Goal: Task Accomplishment & Management: Manage account settings

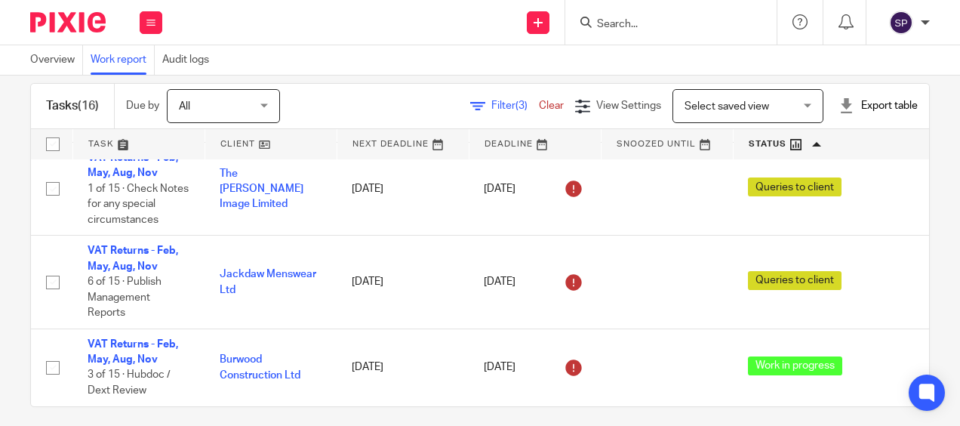
scroll to position [33, 0]
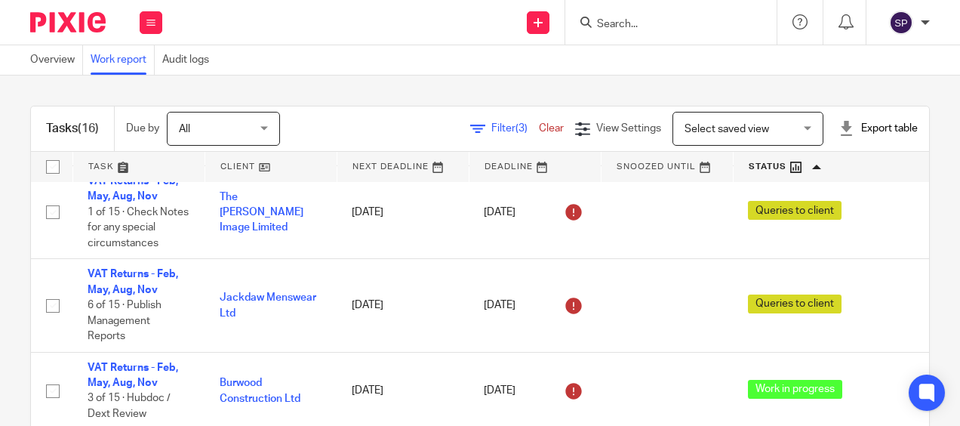
scroll to position [1204, 0]
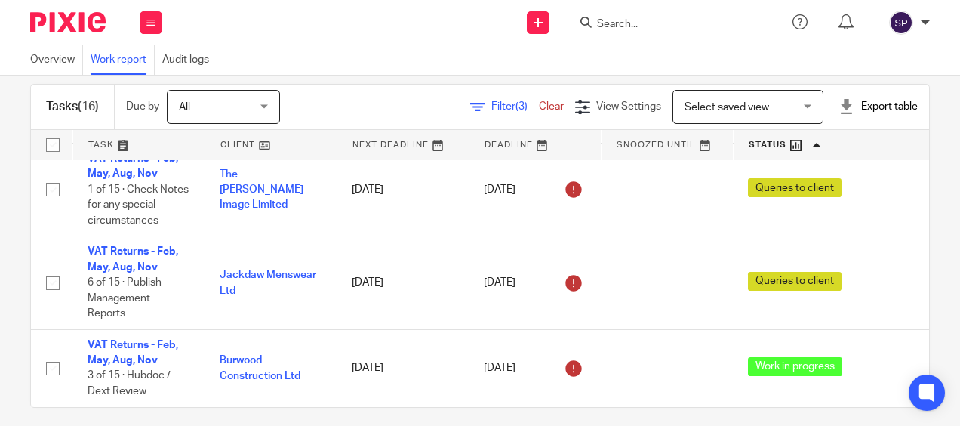
scroll to position [33, 0]
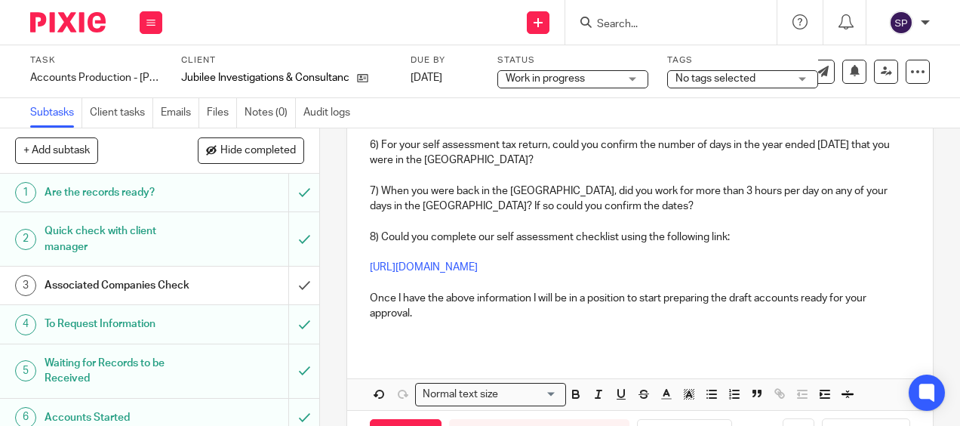
scroll to position [650, 0]
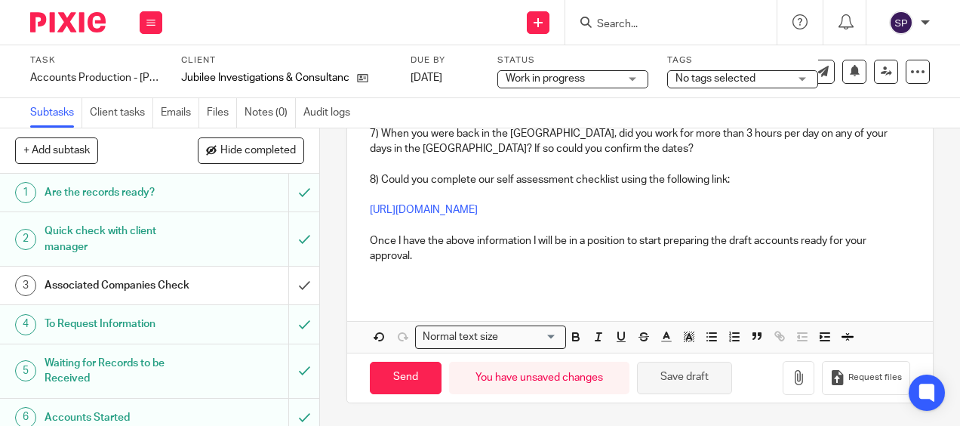
click at [690, 370] on button "Save draft" at bounding box center [684, 377] width 95 height 32
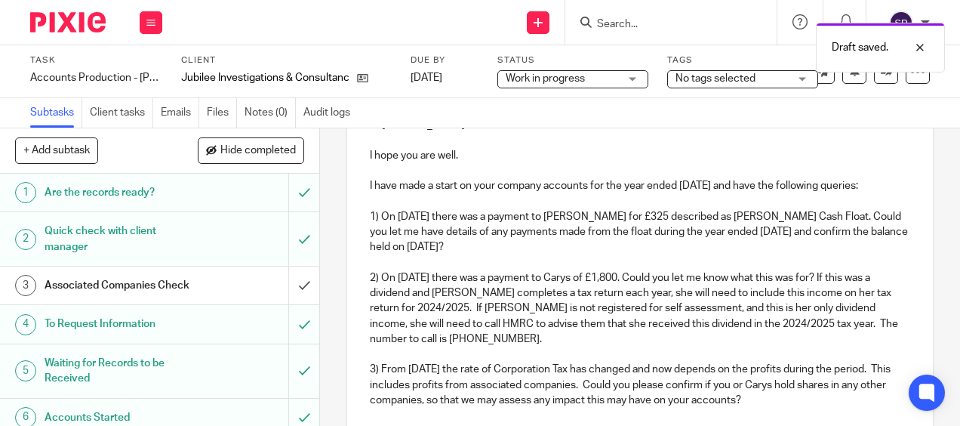
scroll to position [0, 0]
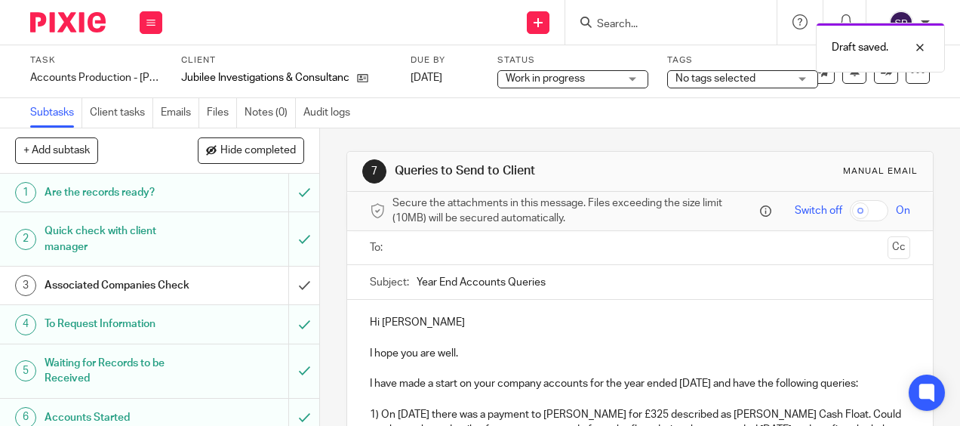
click at [471, 251] on input "text" at bounding box center [639, 247] width 483 height 17
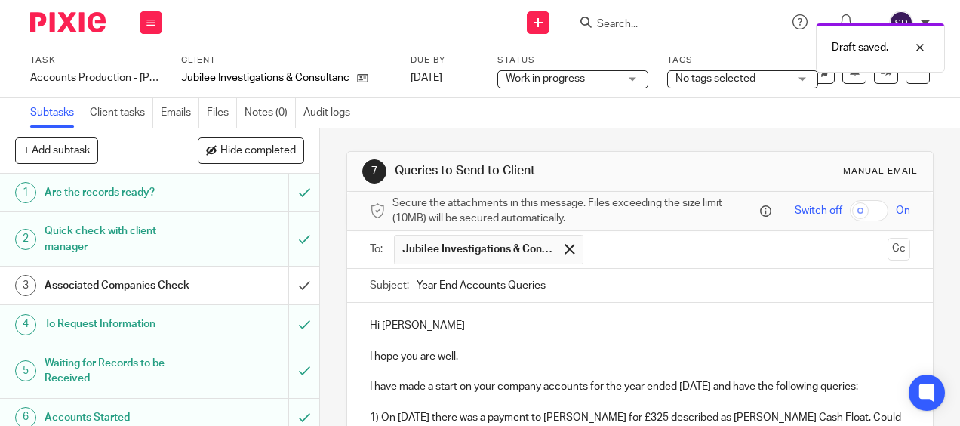
click at [614, 261] on input "text" at bounding box center [736, 249] width 291 height 29
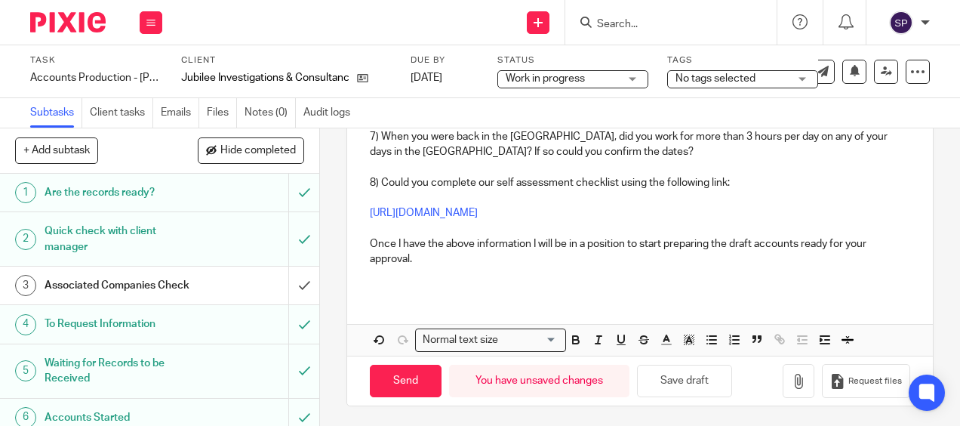
scroll to position [654, 0]
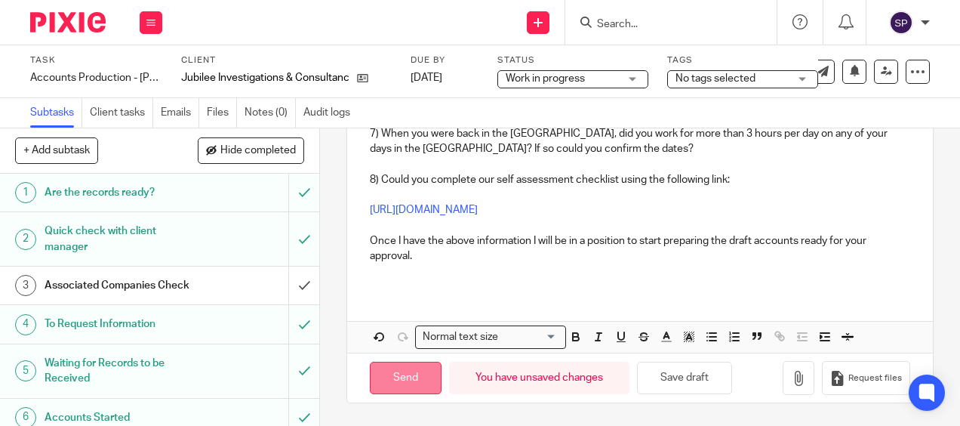
click at [403, 380] on input "Send" at bounding box center [406, 377] width 72 height 32
type input "Sent"
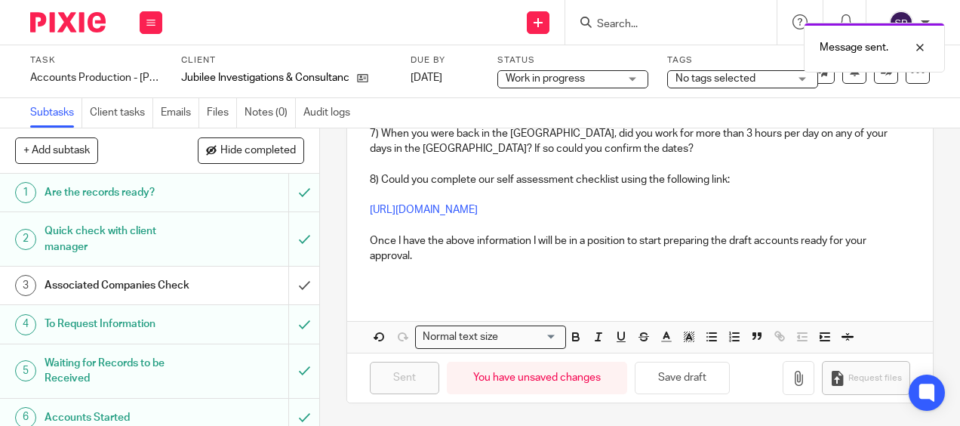
click at [631, 78] on div "Work in progress Work in progress" at bounding box center [572, 79] width 151 height 18
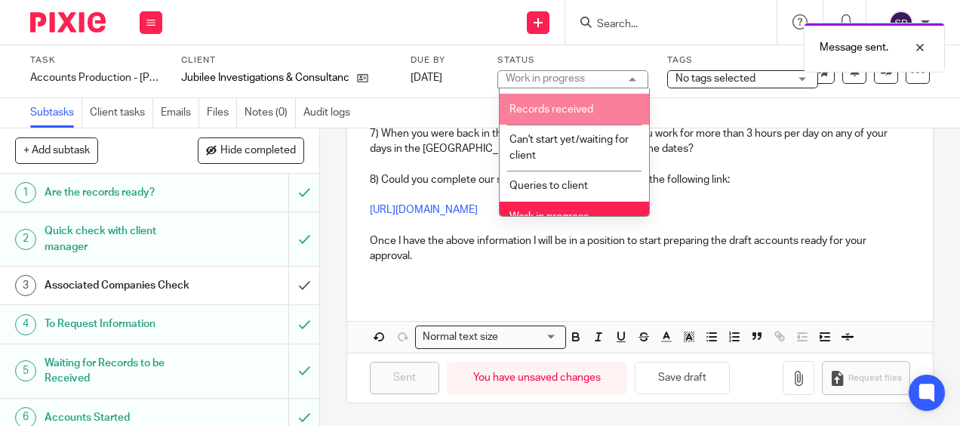
scroll to position [75, 0]
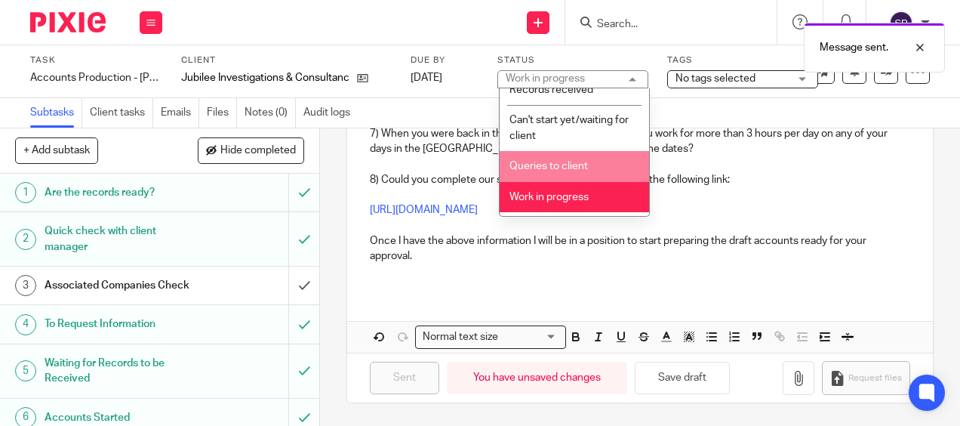
click at [567, 175] on li "Queries to client" at bounding box center [574, 166] width 149 height 31
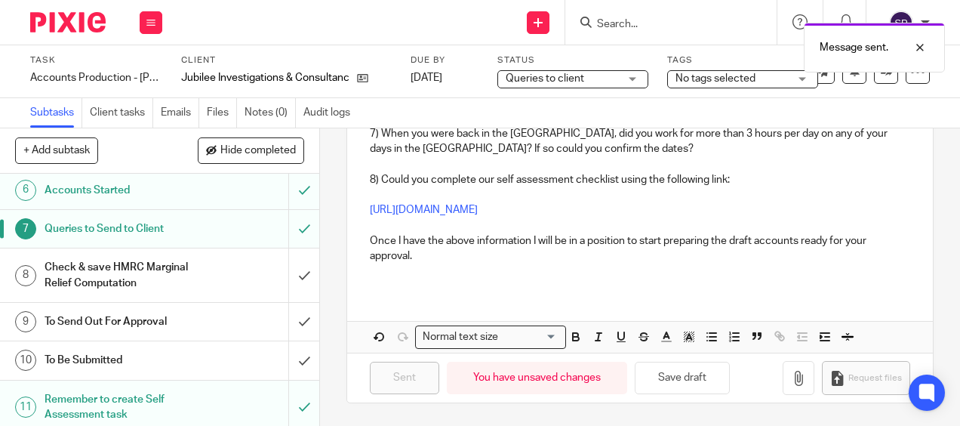
scroll to position [243, 0]
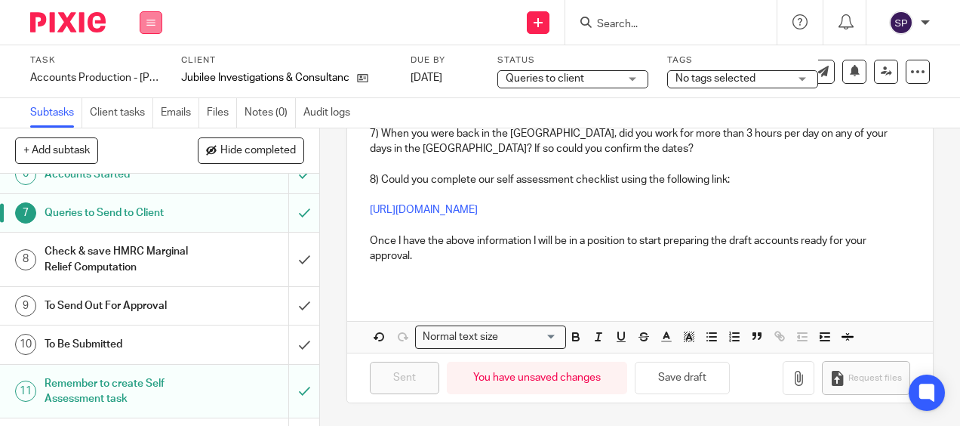
click at [154, 27] on button at bounding box center [151, 22] width 23 height 23
click at [135, 67] on link "Work" at bounding box center [144, 70] width 26 height 11
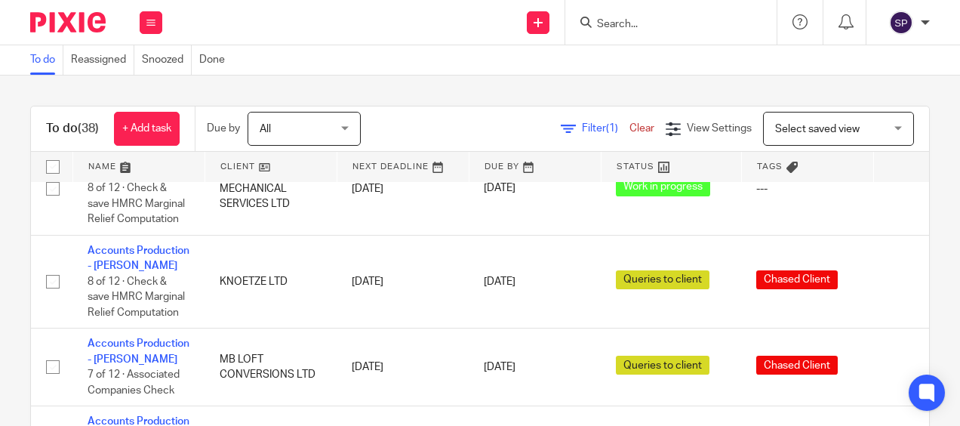
scroll to position [1936, 0]
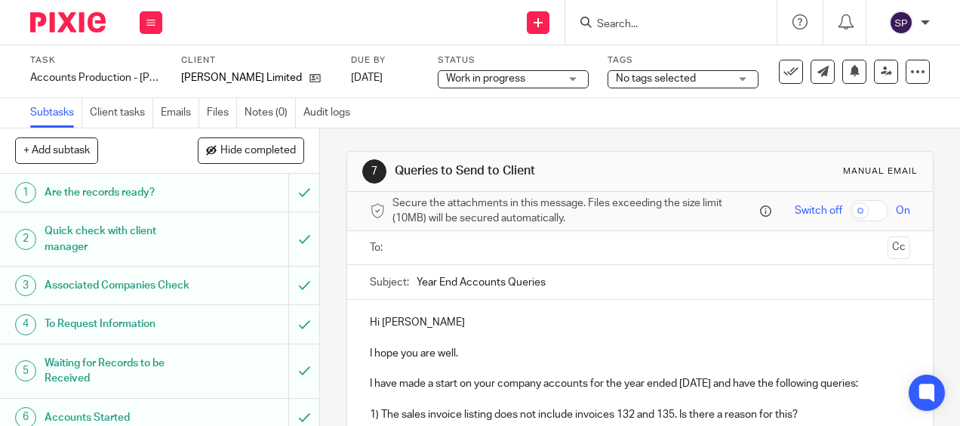
click at [427, 256] on input "text" at bounding box center [639, 247] width 483 height 17
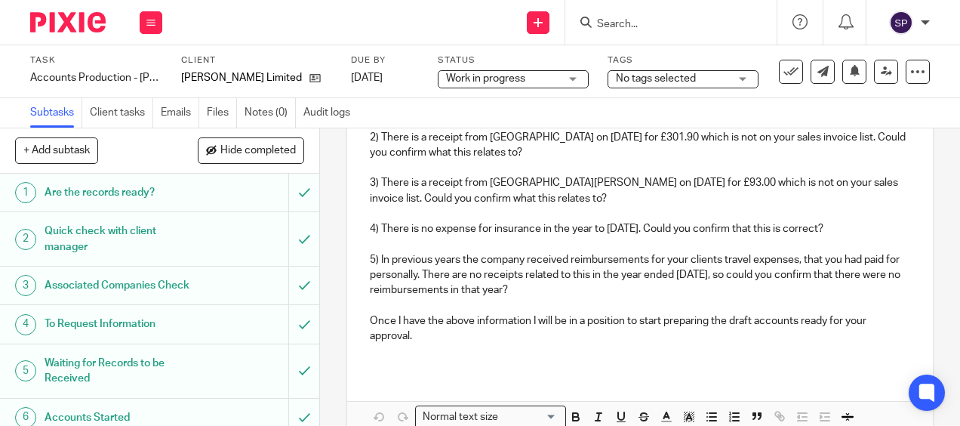
scroll to position [333, 0]
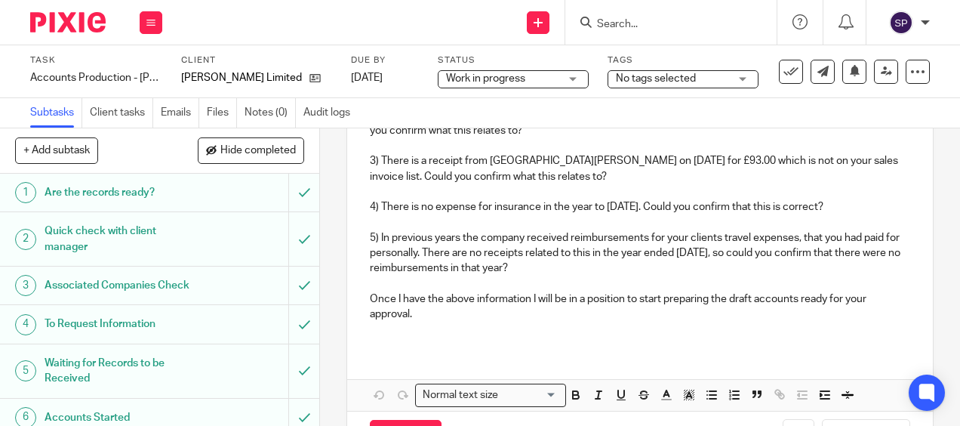
click at [764, 272] on p "5) In previous years the company received reimbursements for your clients trave…" at bounding box center [640, 253] width 540 height 46
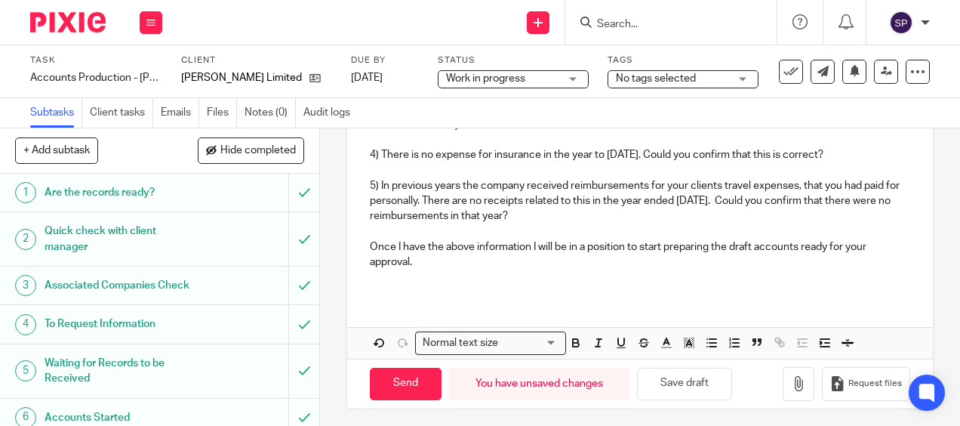
scroll to position [408, 0]
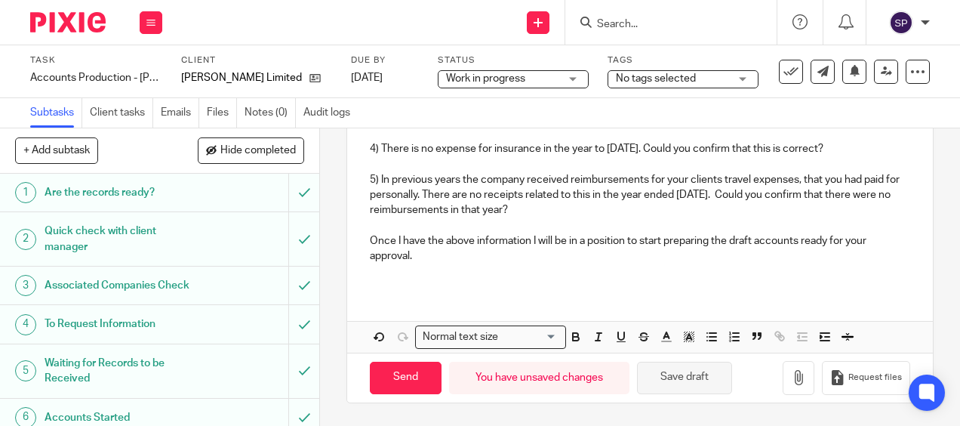
click at [709, 388] on button "Save draft" at bounding box center [684, 377] width 95 height 32
click at [678, 379] on button "Save draft" at bounding box center [684, 377] width 95 height 32
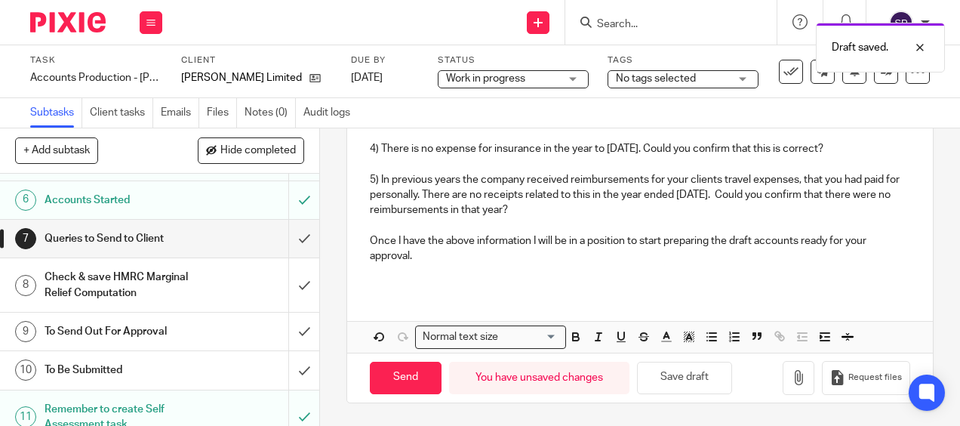
scroll to position [252, 0]
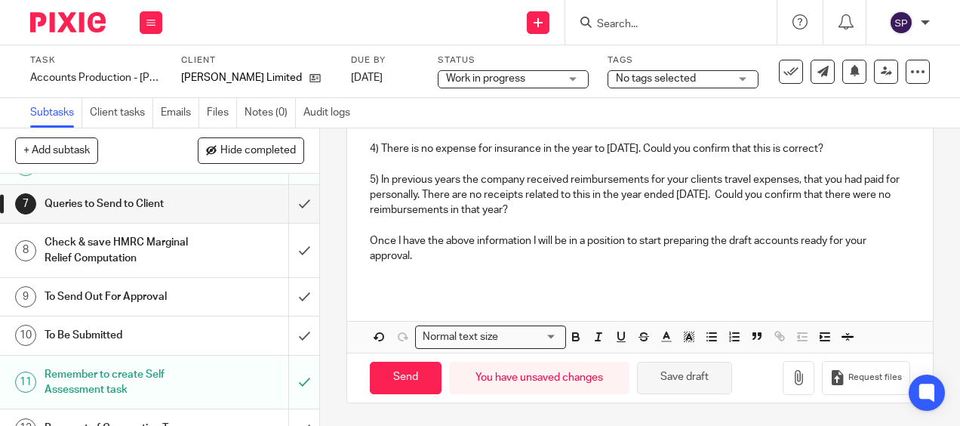
click at [673, 378] on button "Save draft" at bounding box center [684, 377] width 95 height 32
click at [682, 374] on button "Save draft" at bounding box center [684, 377] width 95 height 32
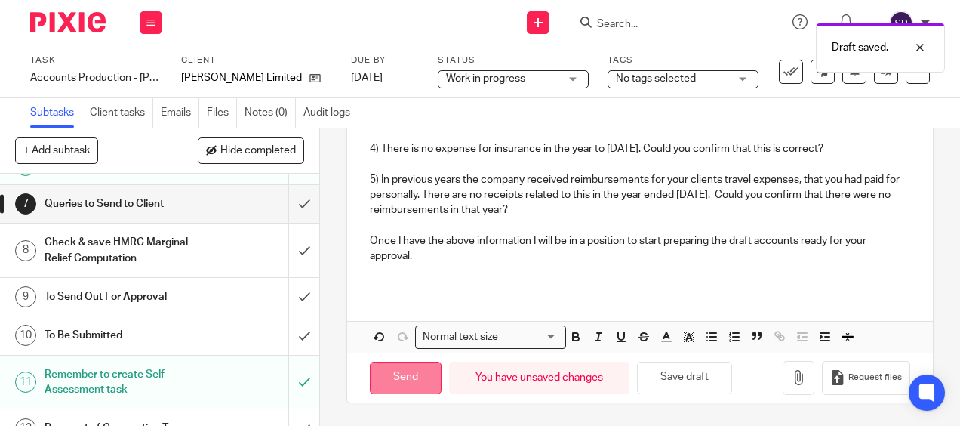
click at [391, 374] on input "Send" at bounding box center [406, 377] width 72 height 32
type input "Sent"
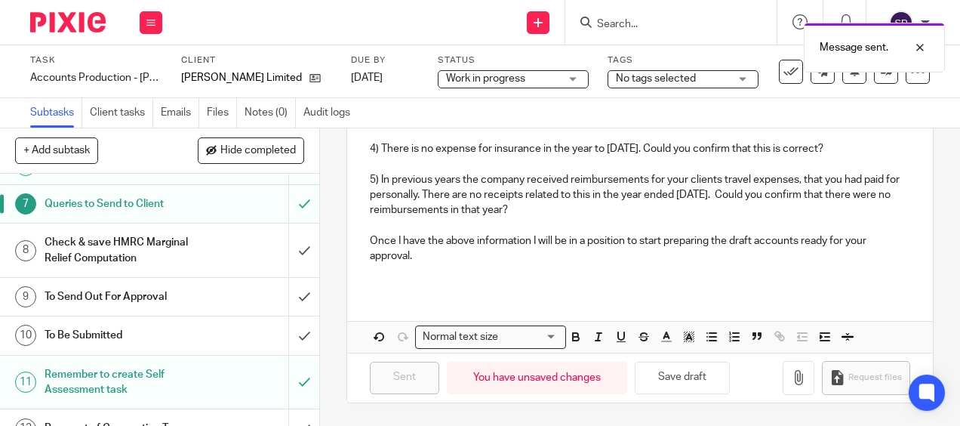
click at [572, 78] on div "Work in progress Work in progress" at bounding box center [513, 79] width 151 height 18
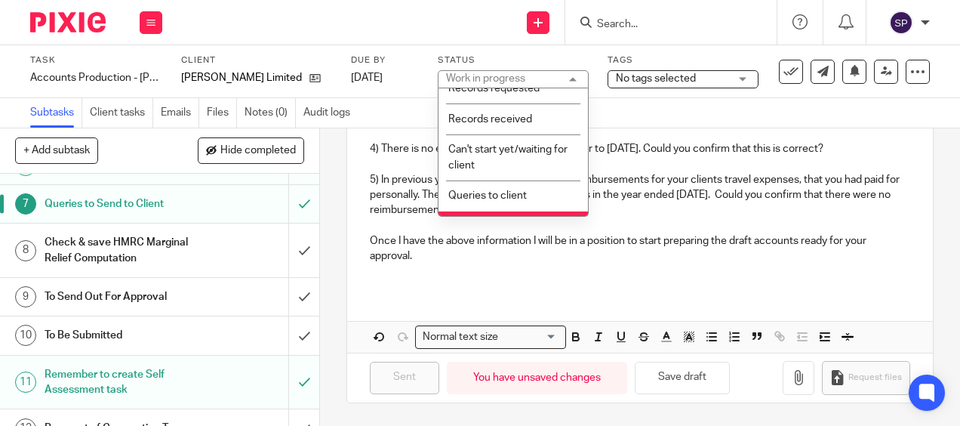
scroll to position [42, 0]
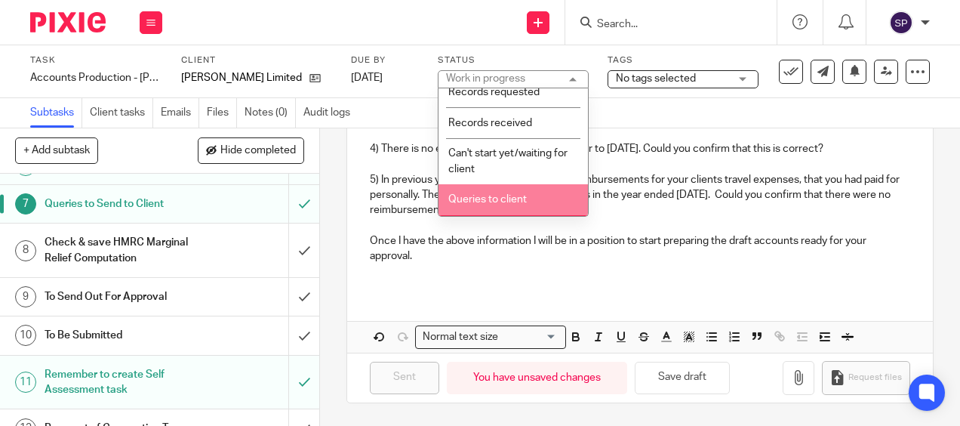
click at [503, 194] on span "Queries to client" at bounding box center [487, 199] width 78 height 11
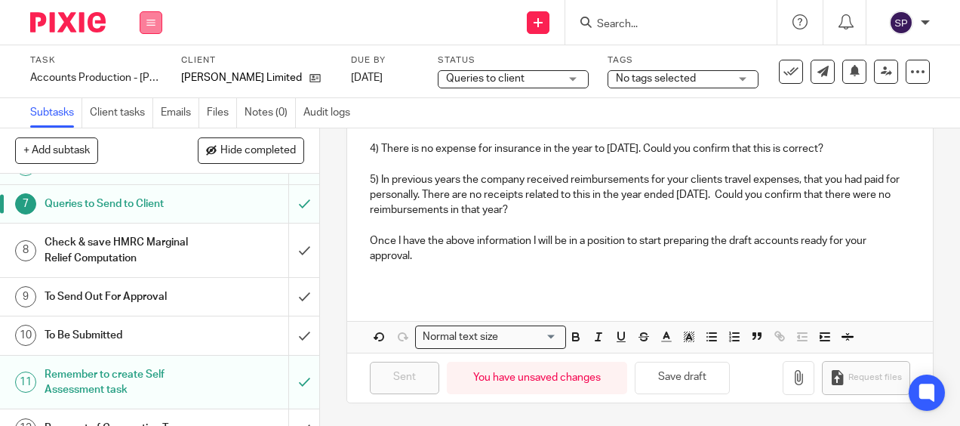
click at [154, 26] on icon at bounding box center [150, 22] width 9 height 9
click at [149, 68] on link "Work" at bounding box center [144, 70] width 26 height 11
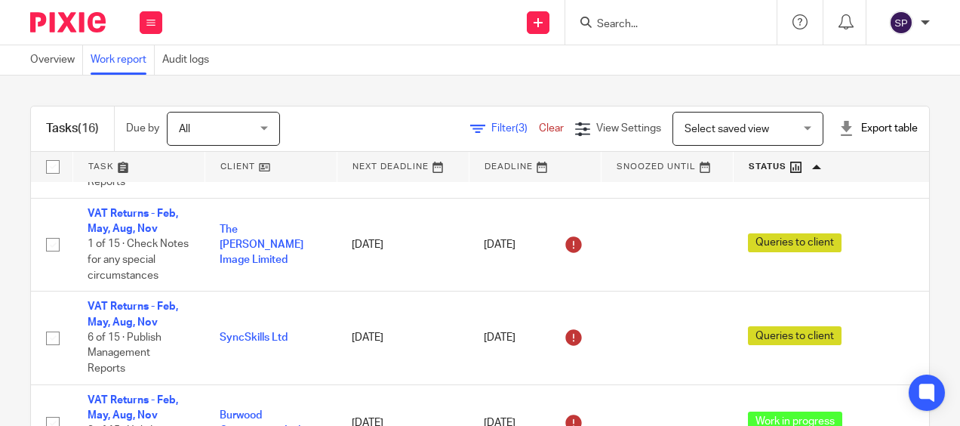
scroll to position [1173, 0]
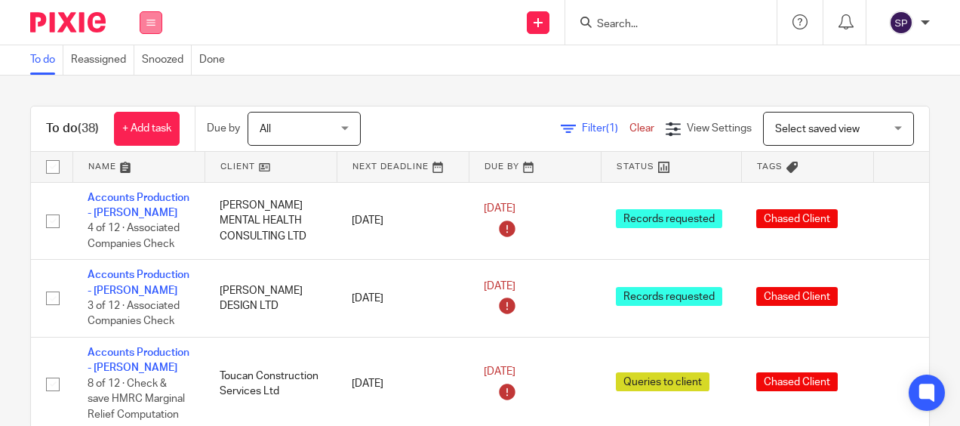
click at [154, 17] on button at bounding box center [151, 22] width 23 height 23
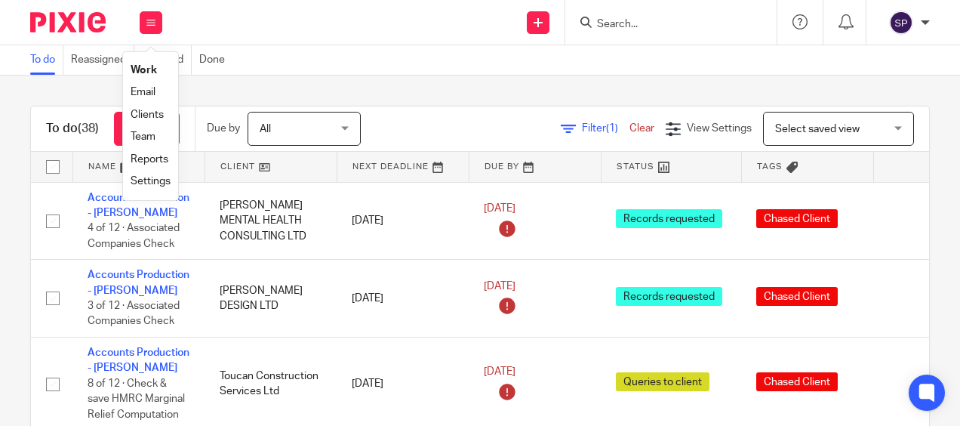
click at [146, 89] on link "Email" at bounding box center [143, 92] width 25 height 11
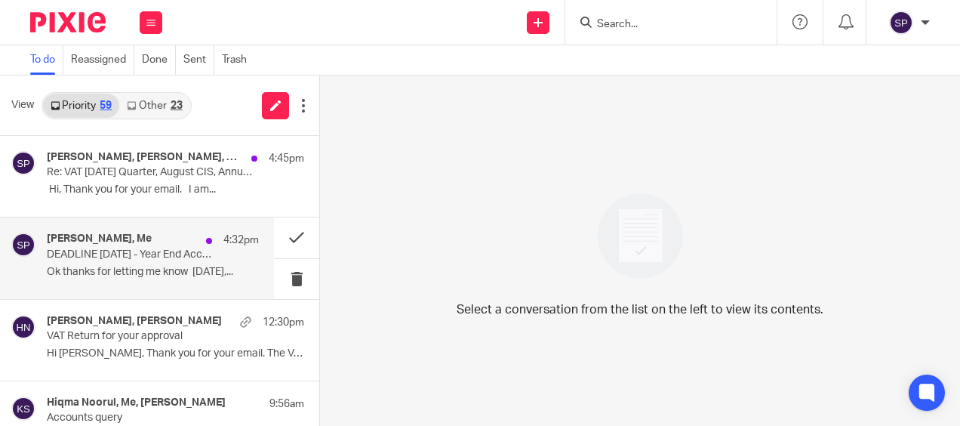
click at [128, 264] on div "Richard Beaumont, Me 4:32pm DEADLINE 31-10-2025 - Year End Accounts Ok thanks f…" at bounding box center [153, 257] width 212 height 51
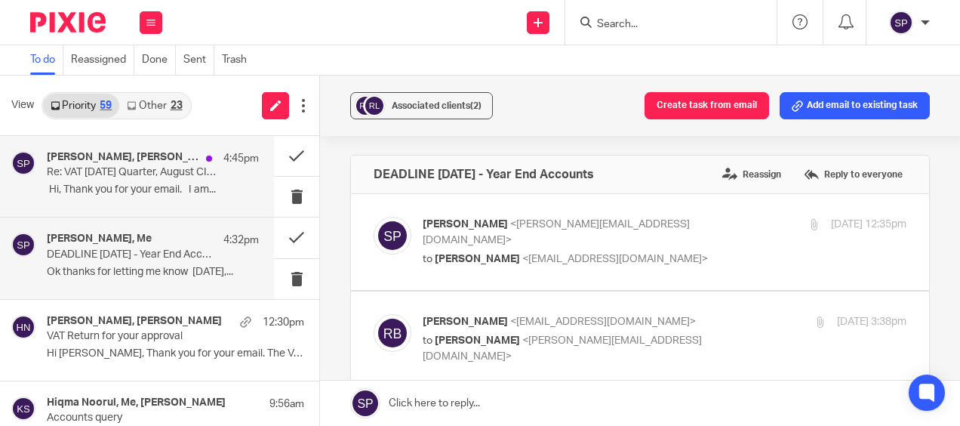
click at [137, 167] on p "Re: VAT August 2025 Quarter, August CIS, Annual Accounts and Confirmation State…" at bounding box center [132, 172] width 170 height 13
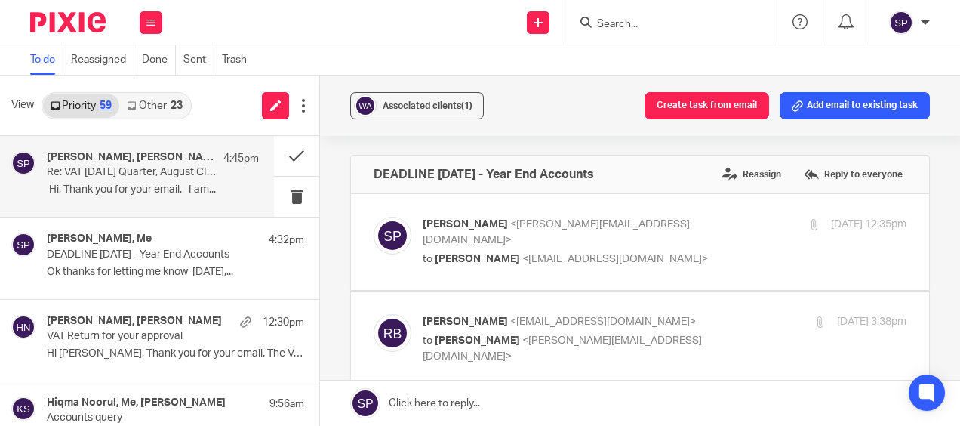
click at [152, 97] on link "Other 23" at bounding box center [154, 106] width 70 height 24
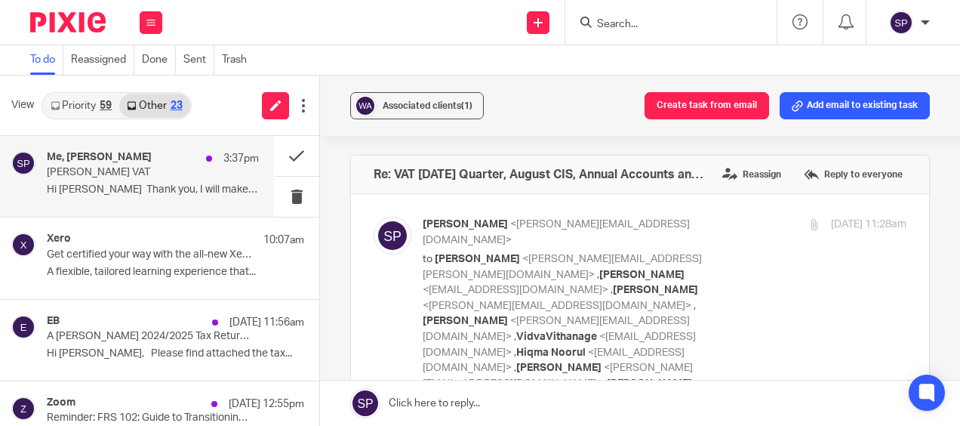
click at [146, 180] on div "Me, Meghan Dumphreys 3:37pm Newman VAT Hi Sarah Thank you, I will make the..." at bounding box center [153, 176] width 212 height 51
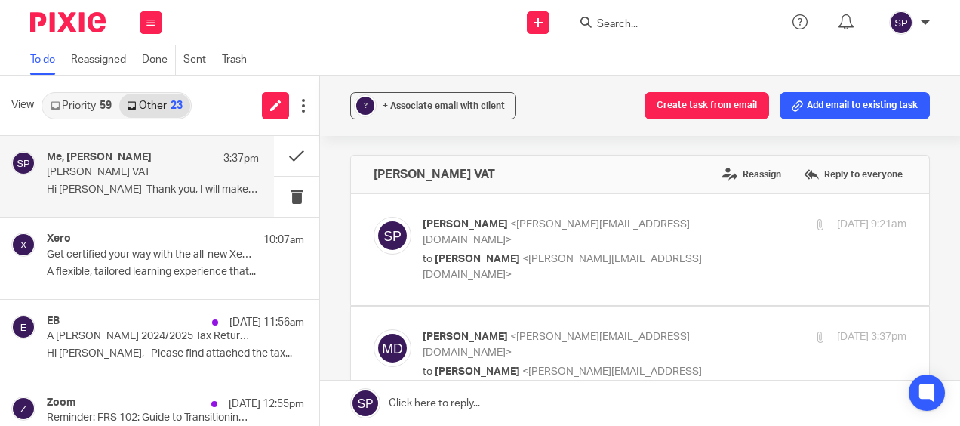
click at [90, 109] on link "Priority 59" at bounding box center [81, 106] width 76 height 24
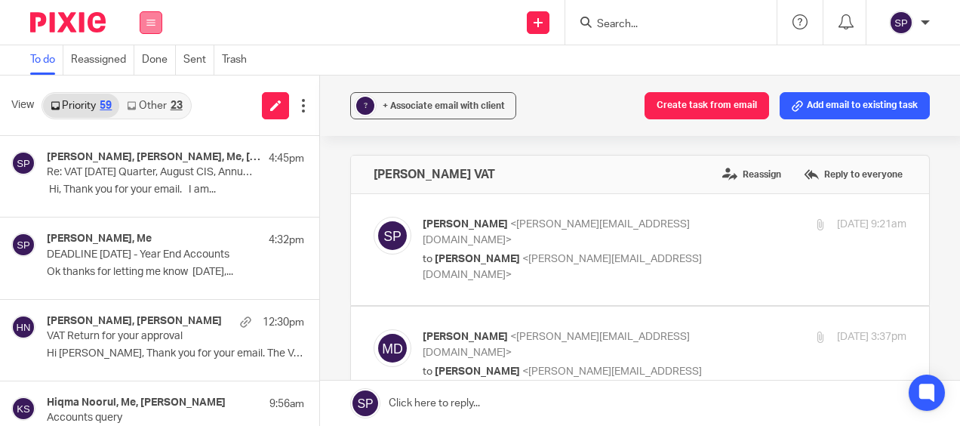
click at [146, 21] on icon at bounding box center [150, 22] width 9 height 9
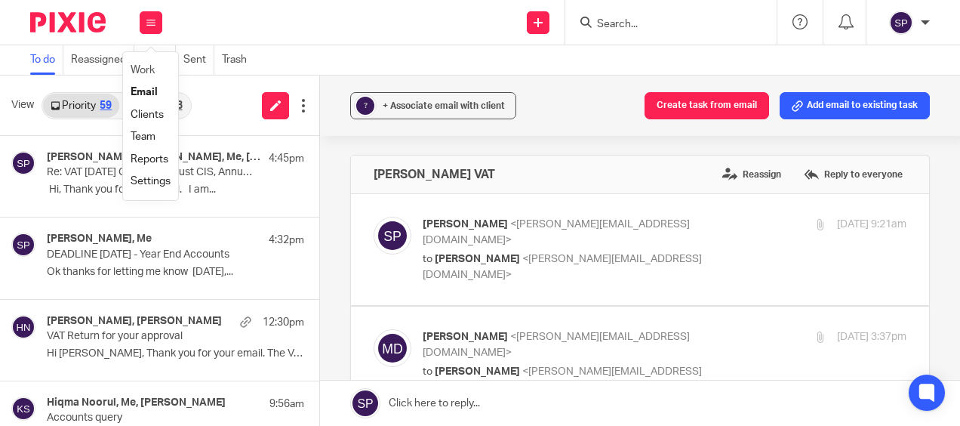
click at [149, 65] on li "Work" at bounding box center [151, 71] width 40 height 22
click at [144, 68] on link "Work" at bounding box center [143, 70] width 24 height 11
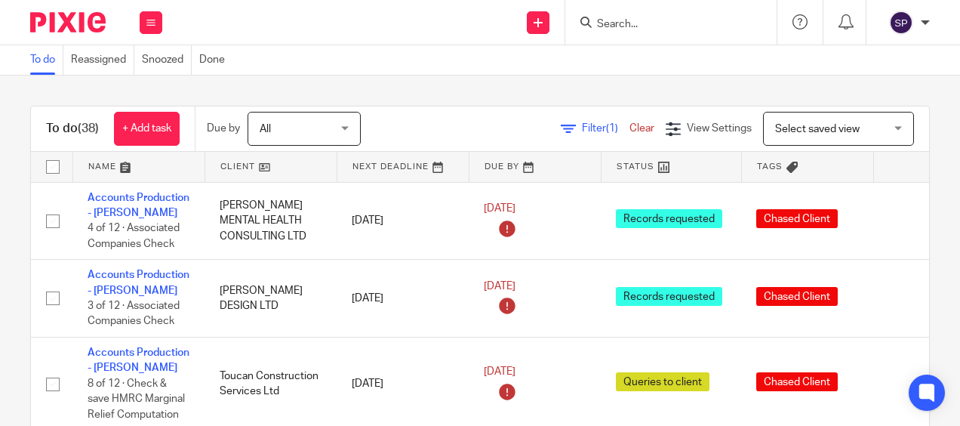
click at [22, 97] on div "To do (38) + Add task Due by All All [DATE] [DATE] This week Next week This mon…" at bounding box center [480, 250] width 960 height 350
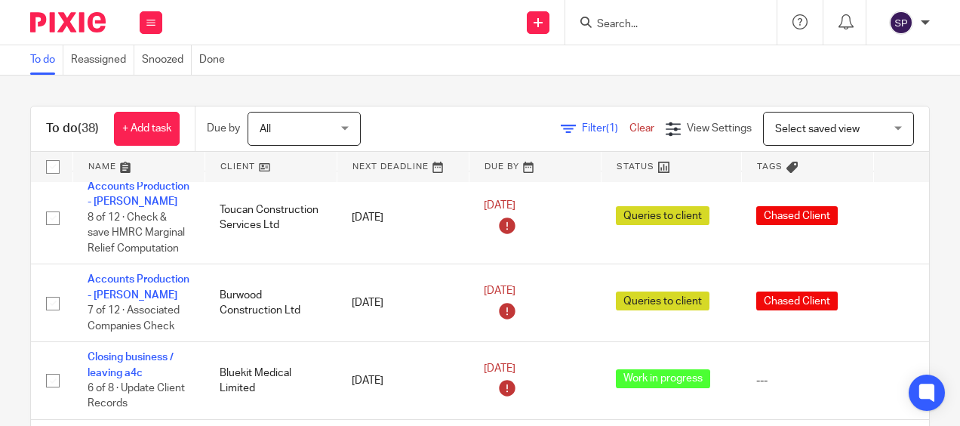
scroll to position [151, 0]
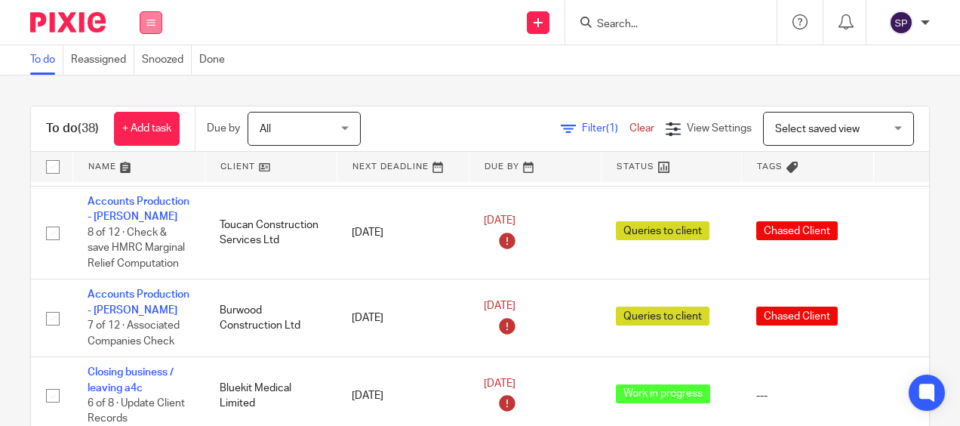
click at [150, 15] on button at bounding box center [151, 22] width 23 height 23
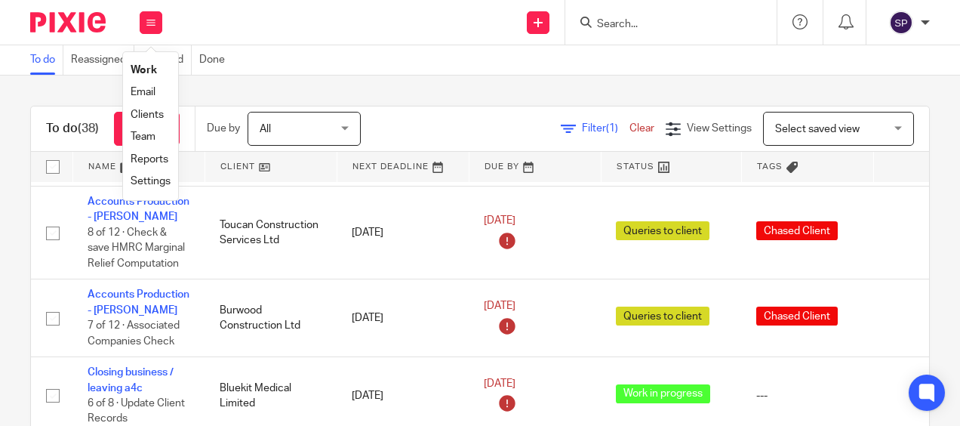
click at [155, 140] on link "Team" at bounding box center [143, 136] width 25 height 11
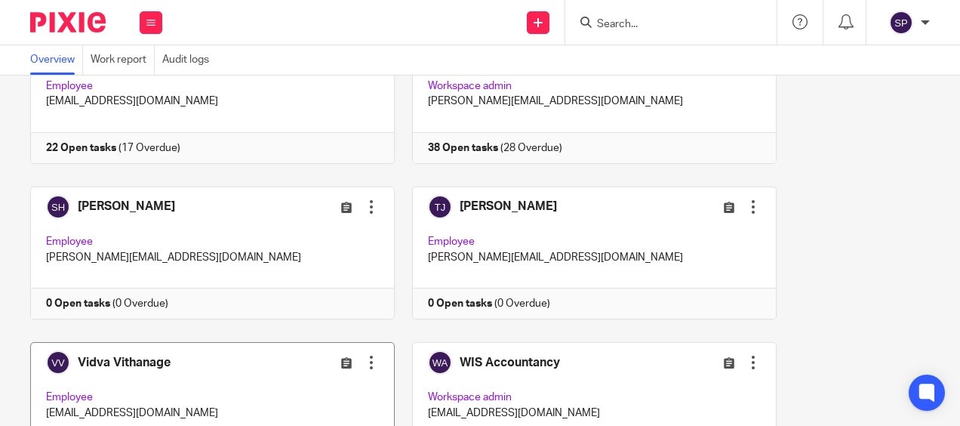
scroll to position [850, 0]
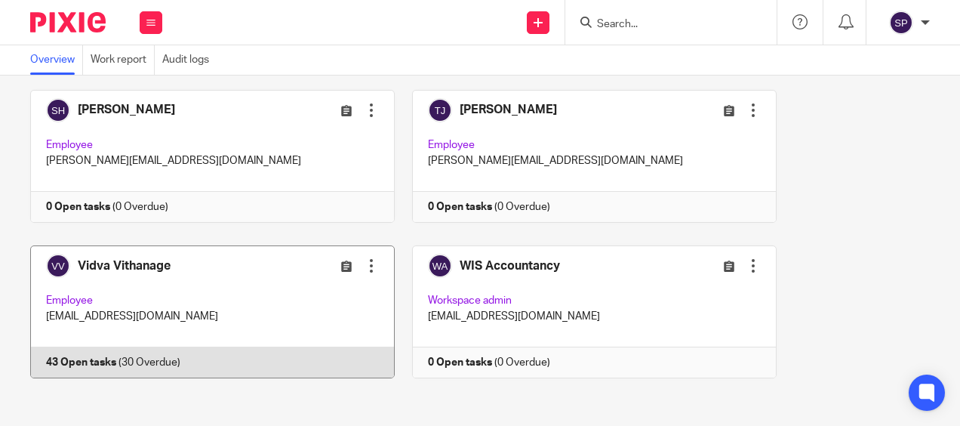
click at [145, 353] on link at bounding box center [204, 311] width 382 height 133
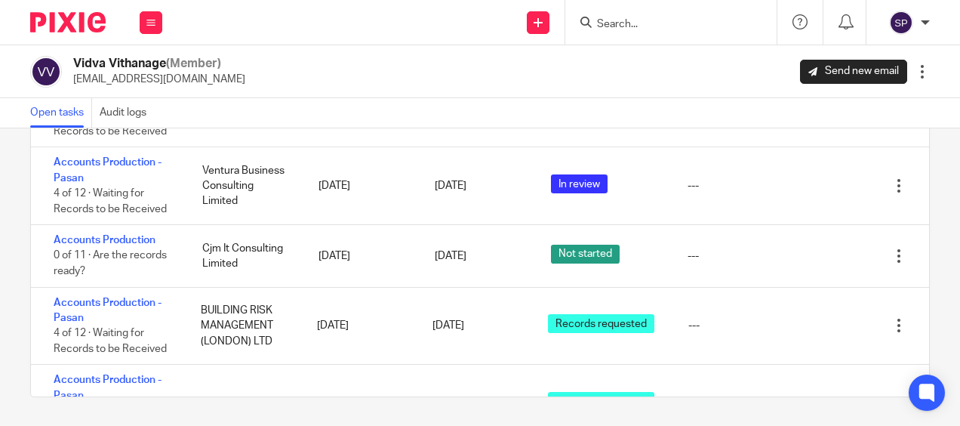
scroll to position [1891, 0]
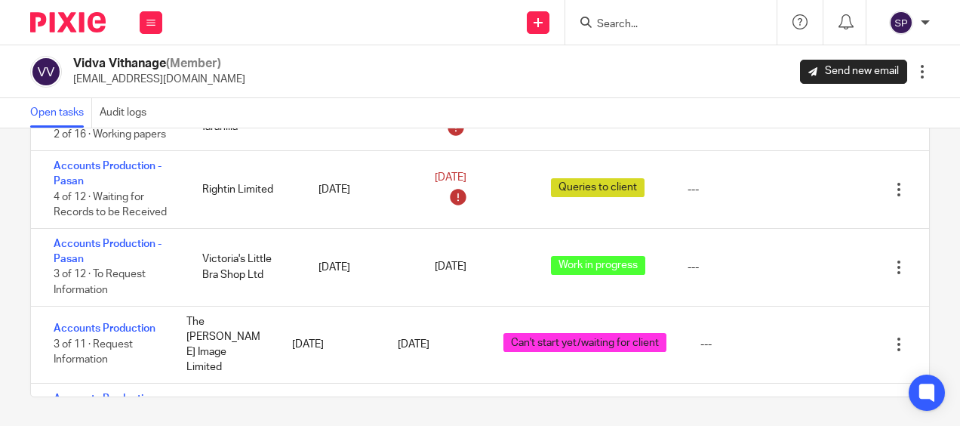
click at [154, 33] on div "Work Email Clients Team Reports Settings" at bounding box center [151, 22] width 53 height 45
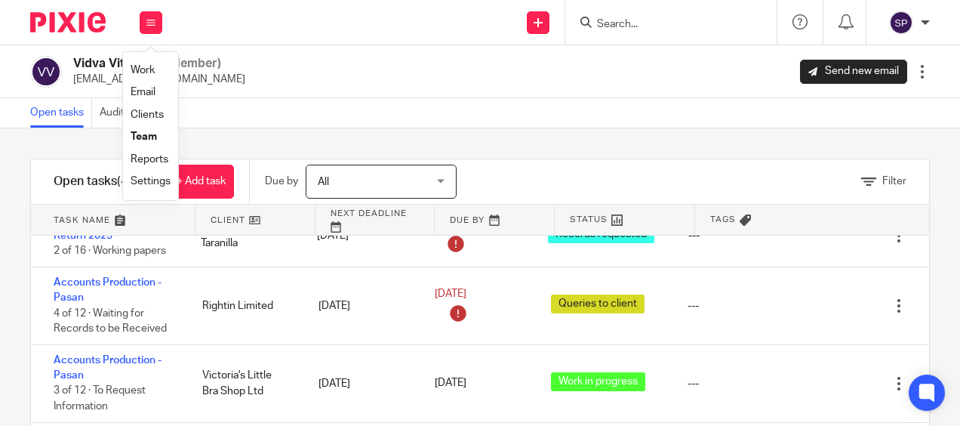
click at [137, 136] on link "Team" at bounding box center [144, 136] width 26 height 11
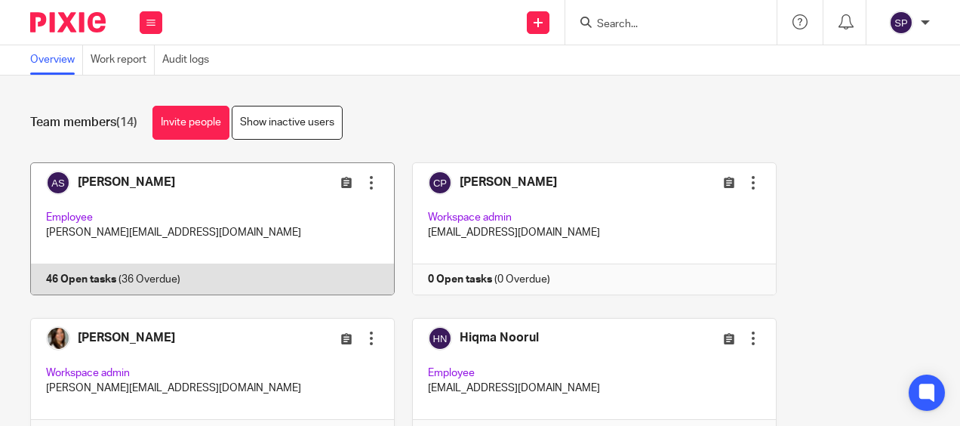
click at [188, 284] on link at bounding box center [204, 228] width 382 height 133
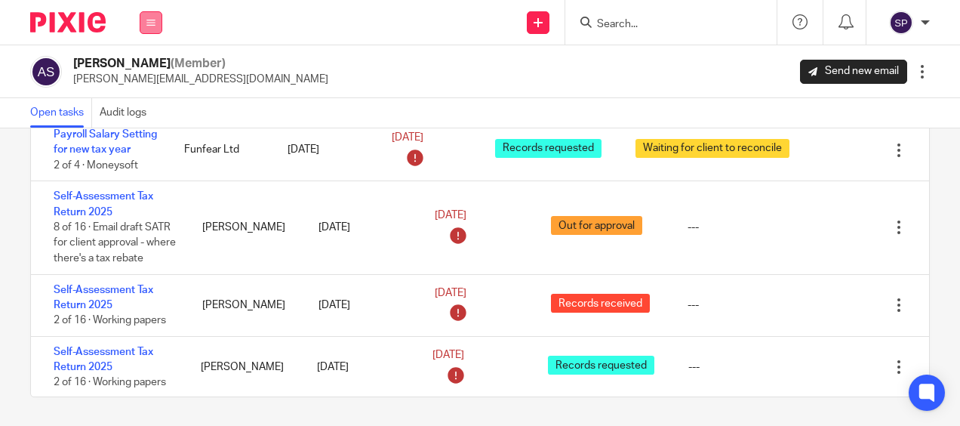
click at [147, 21] on icon at bounding box center [150, 22] width 9 height 9
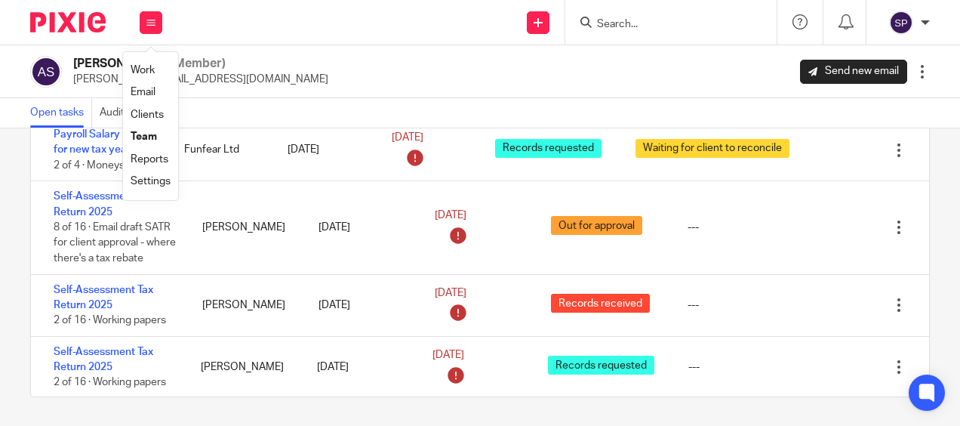
click at [140, 131] on li "Team" at bounding box center [151, 137] width 40 height 22
click at [152, 134] on link "Team" at bounding box center [144, 136] width 26 height 11
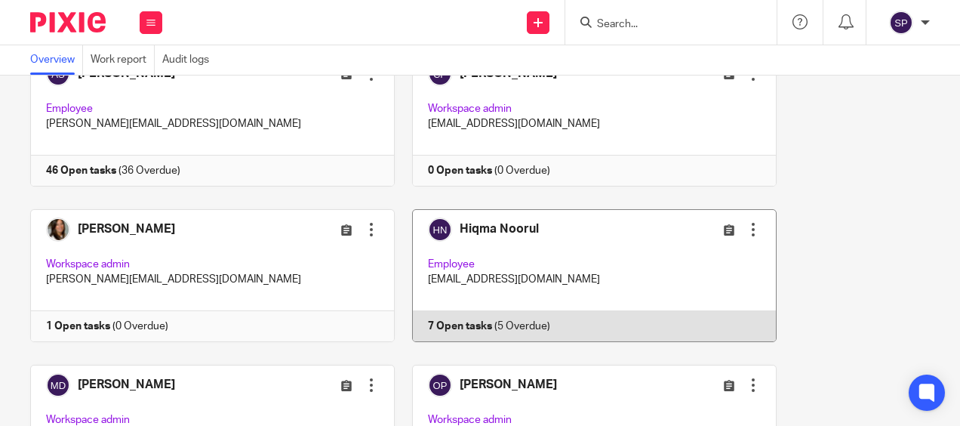
scroll to position [75, 0]
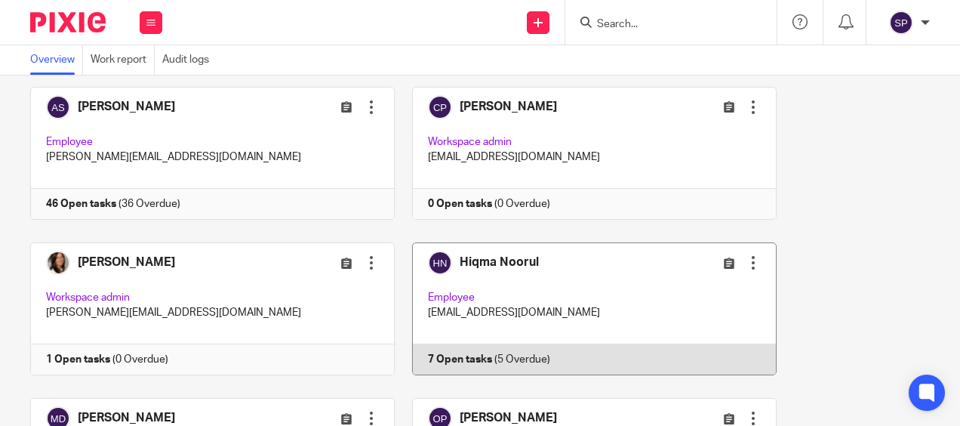
click at [483, 356] on link at bounding box center [586, 308] width 382 height 133
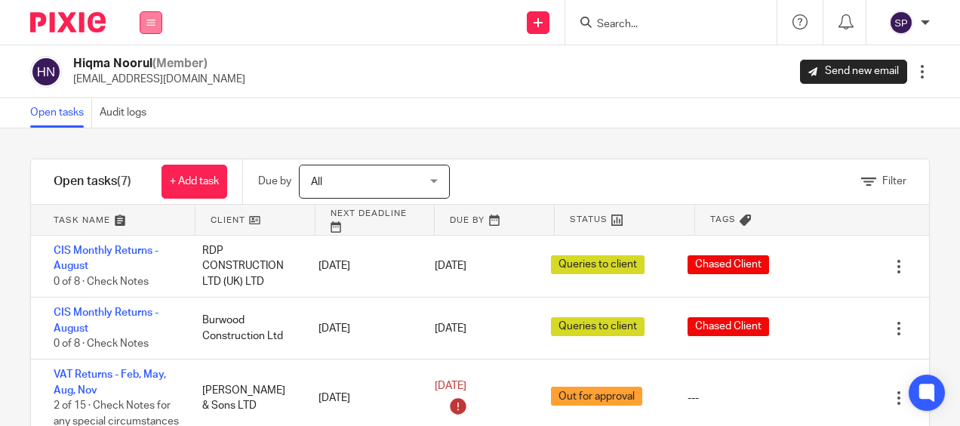
click at [156, 27] on button at bounding box center [151, 22] width 23 height 23
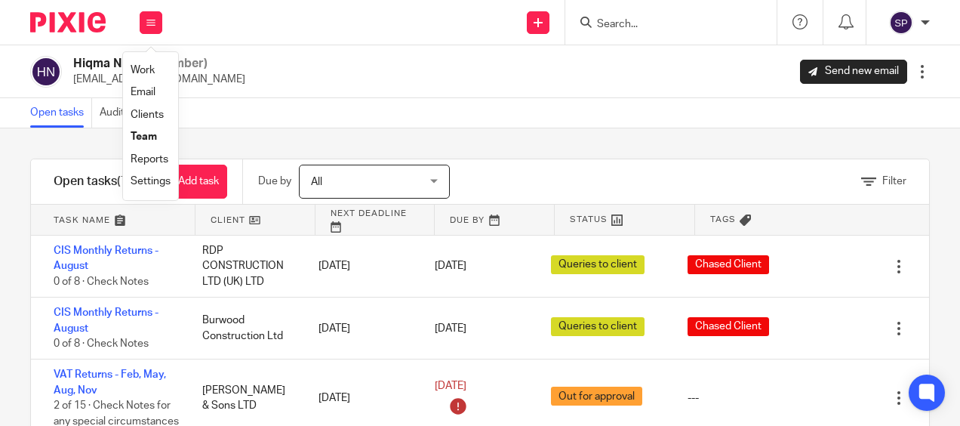
click at [148, 133] on link "Team" at bounding box center [144, 136] width 26 height 11
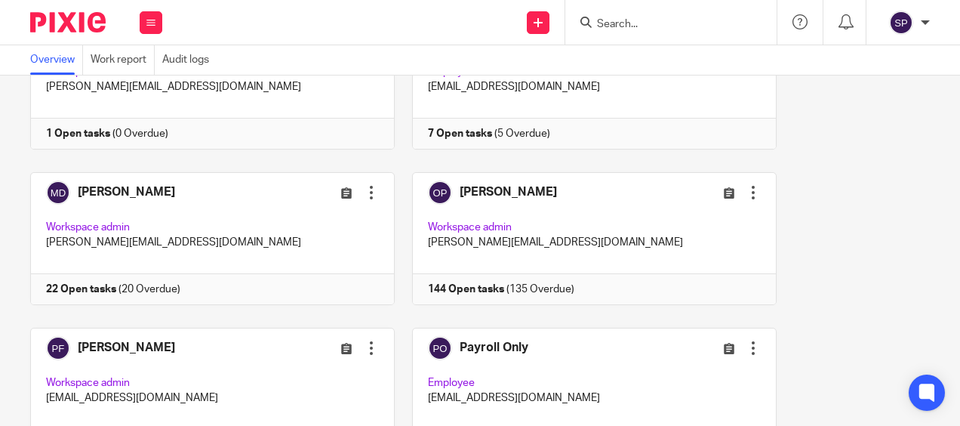
scroll to position [302, 0]
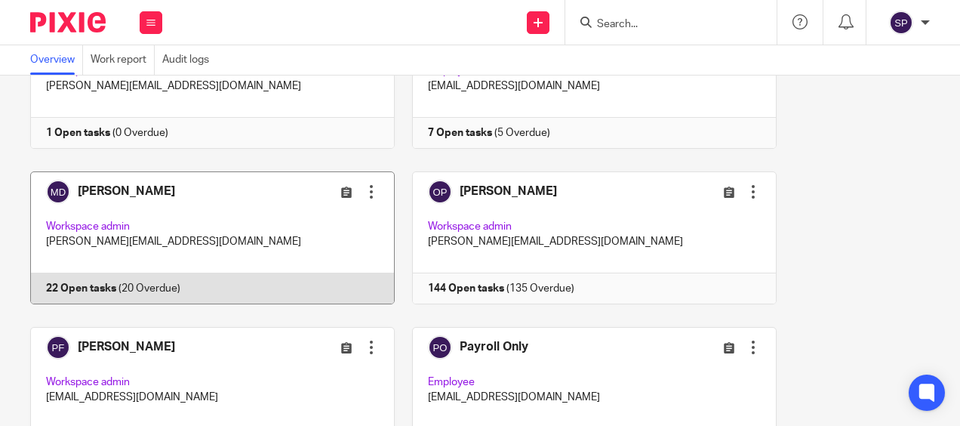
click at [235, 279] on link at bounding box center [204, 237] width 382 height 133
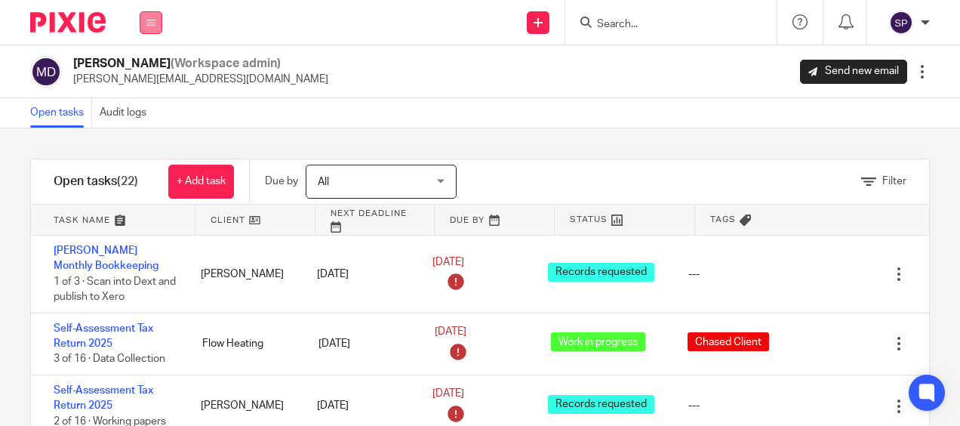
click at [160, 26] on button at bounding box center [151, 22] width 23 height 23
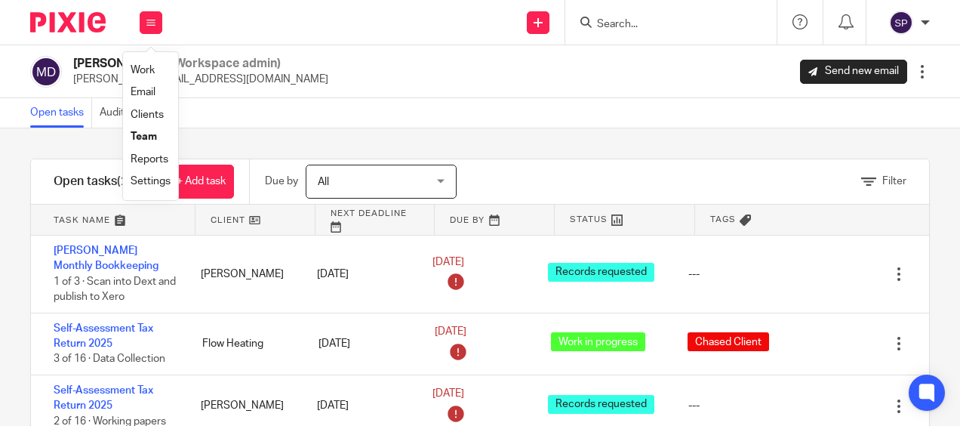
click at [135, 136] on link "Team" at bounding box center [144, 136] width 26 height 11
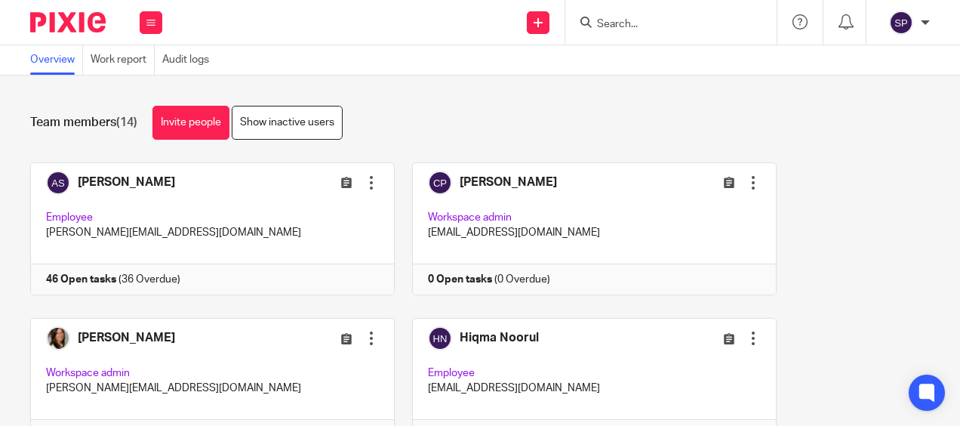
click at [927, 23] on div at bounding box center [925, 22] width 9 height 9
click at [863, 106] on span "Logout" at bounding box center [860, 105] width 34 height 11
